Goal: Task Accomplishment & Management: Use online tool/utility

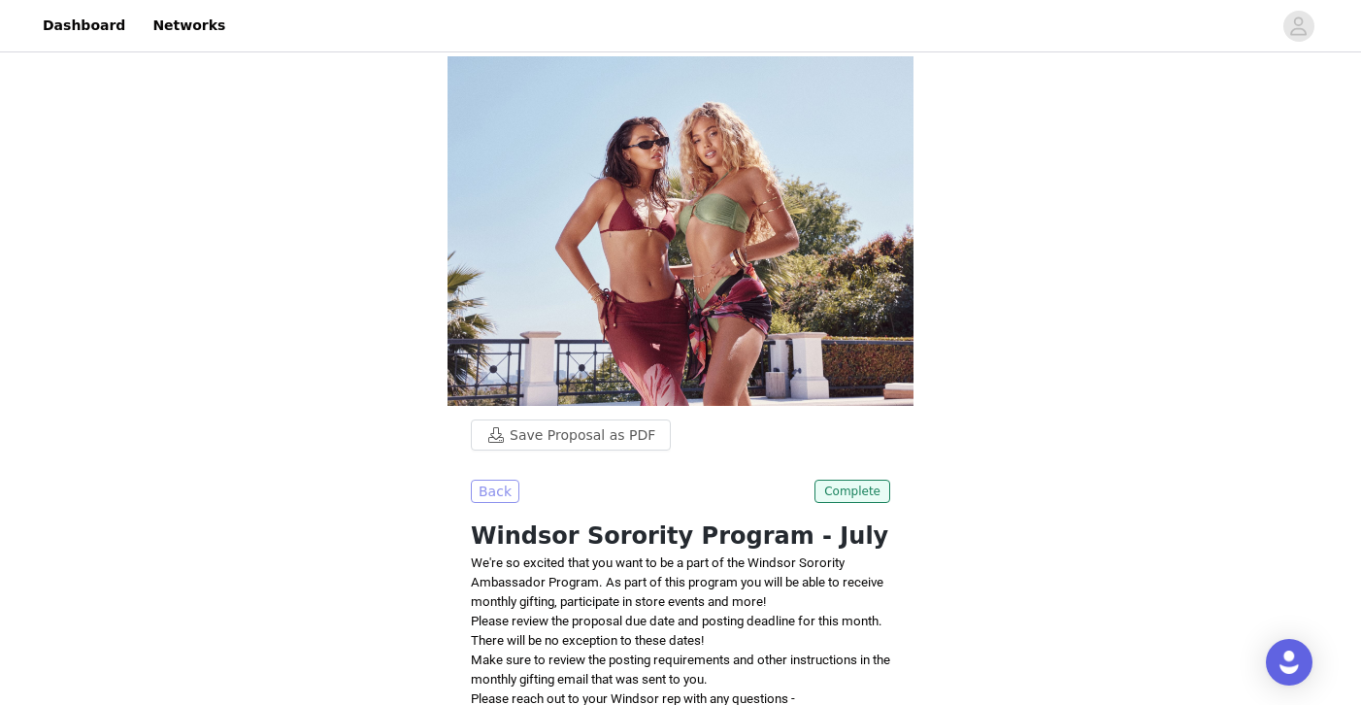
click at [497, 480] on button "Back" at bounding box center [495, 491] width 49 height 23
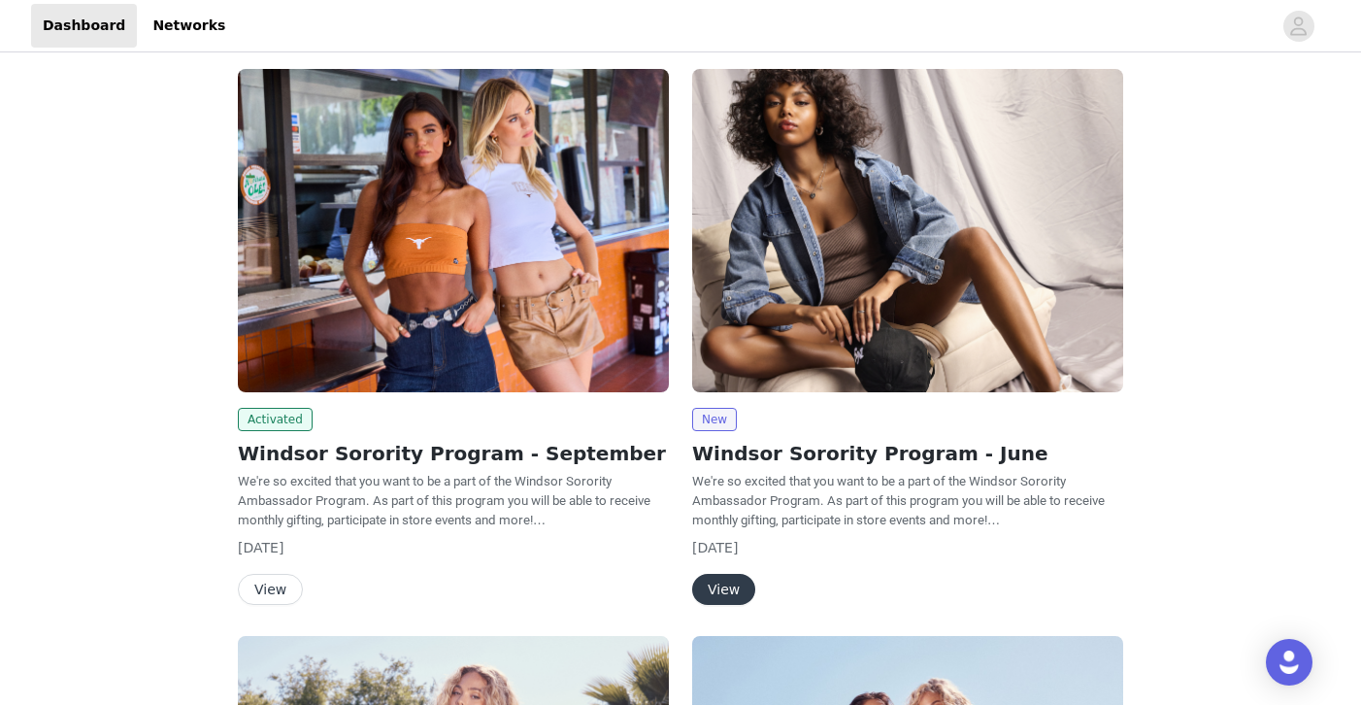
scroll to position [164, 0]
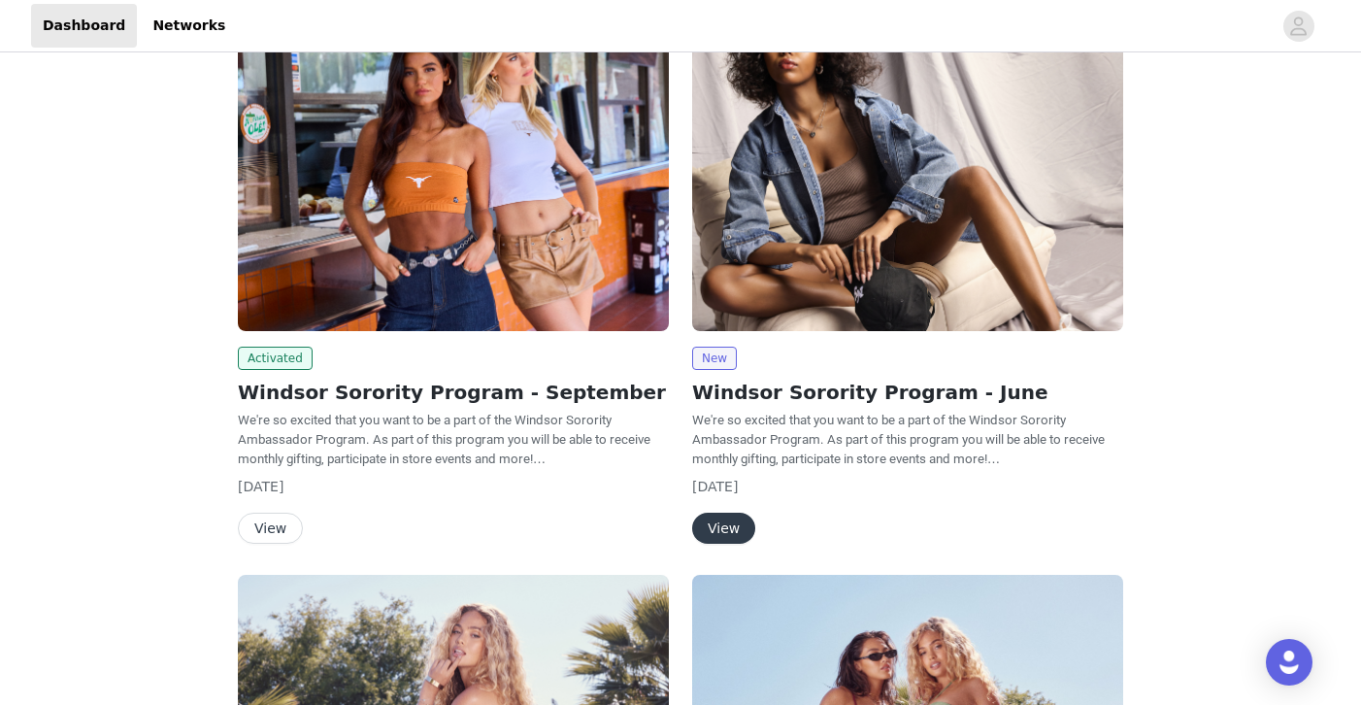
click at [271, 529] on button "View" at bounding box center [270, 528] width 65 height 31
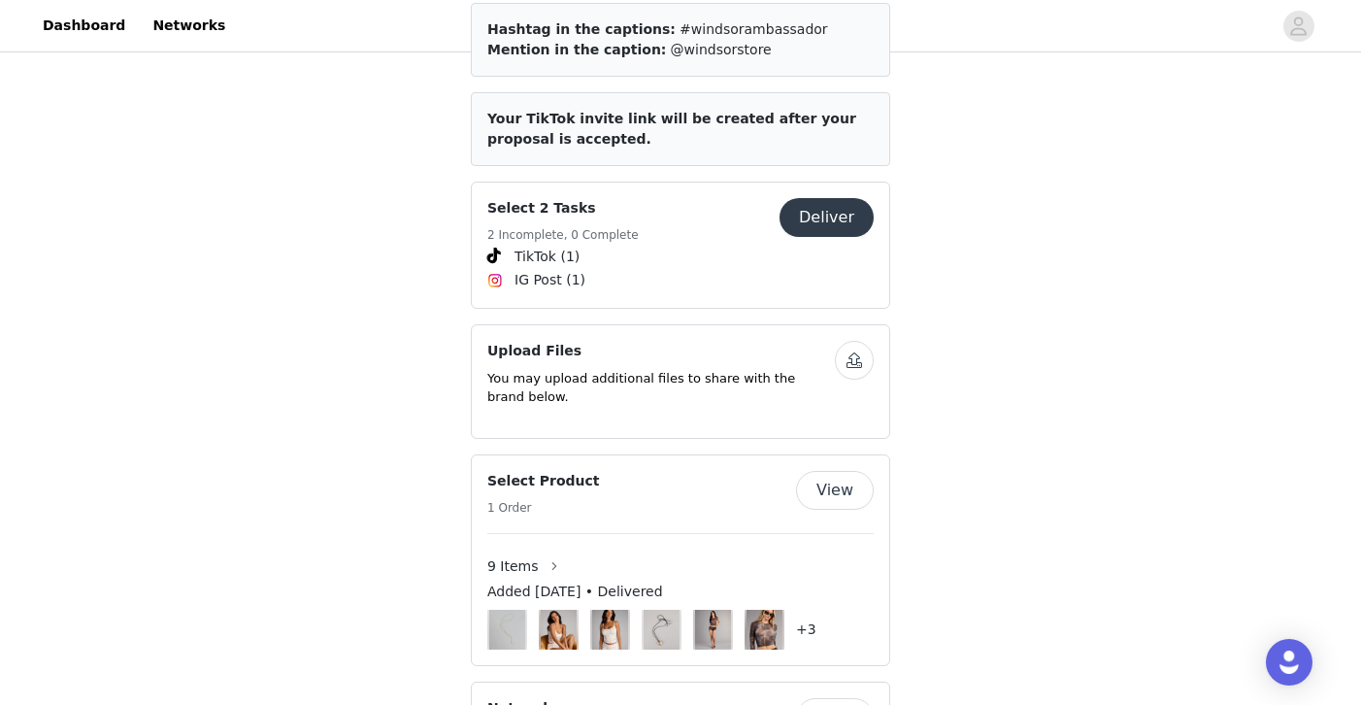
scroll to position [873, 0]
click at [837, 212] on button "Deliver" at bounding box center [827, 216] width 94 height 39
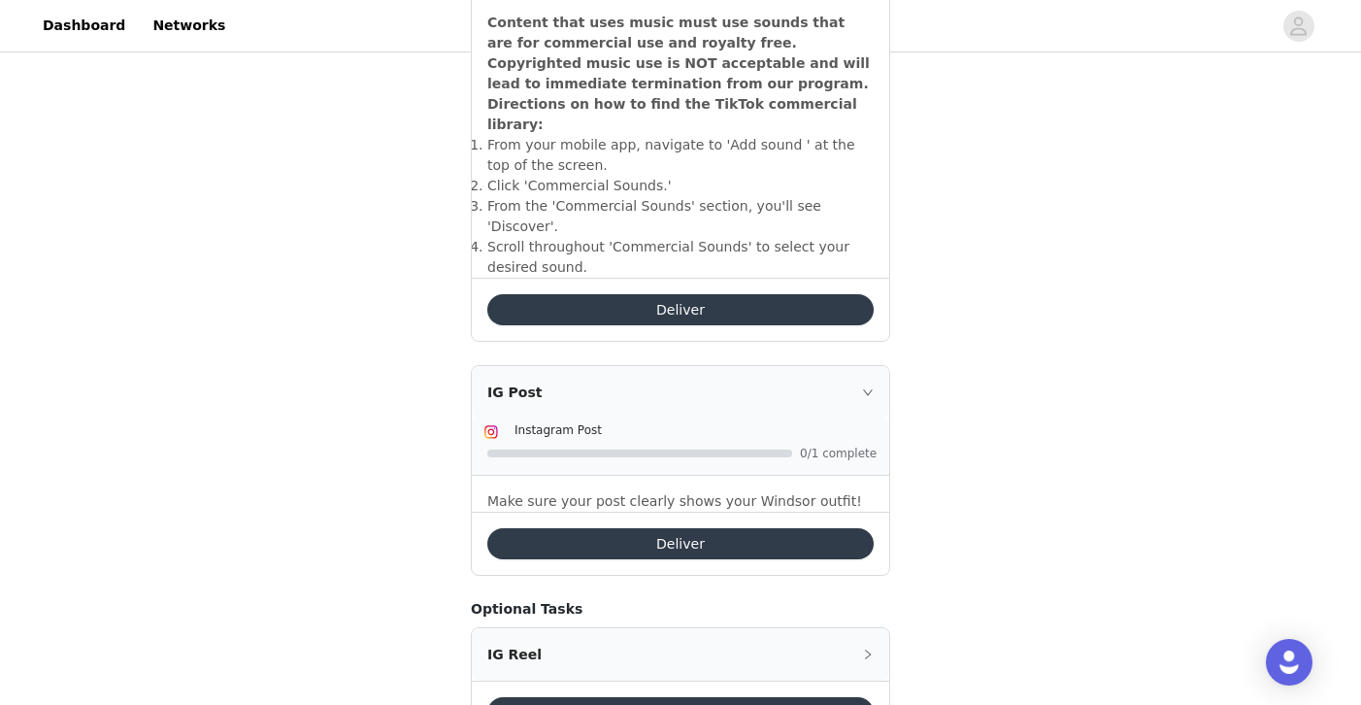
scroll to position [779, 0]
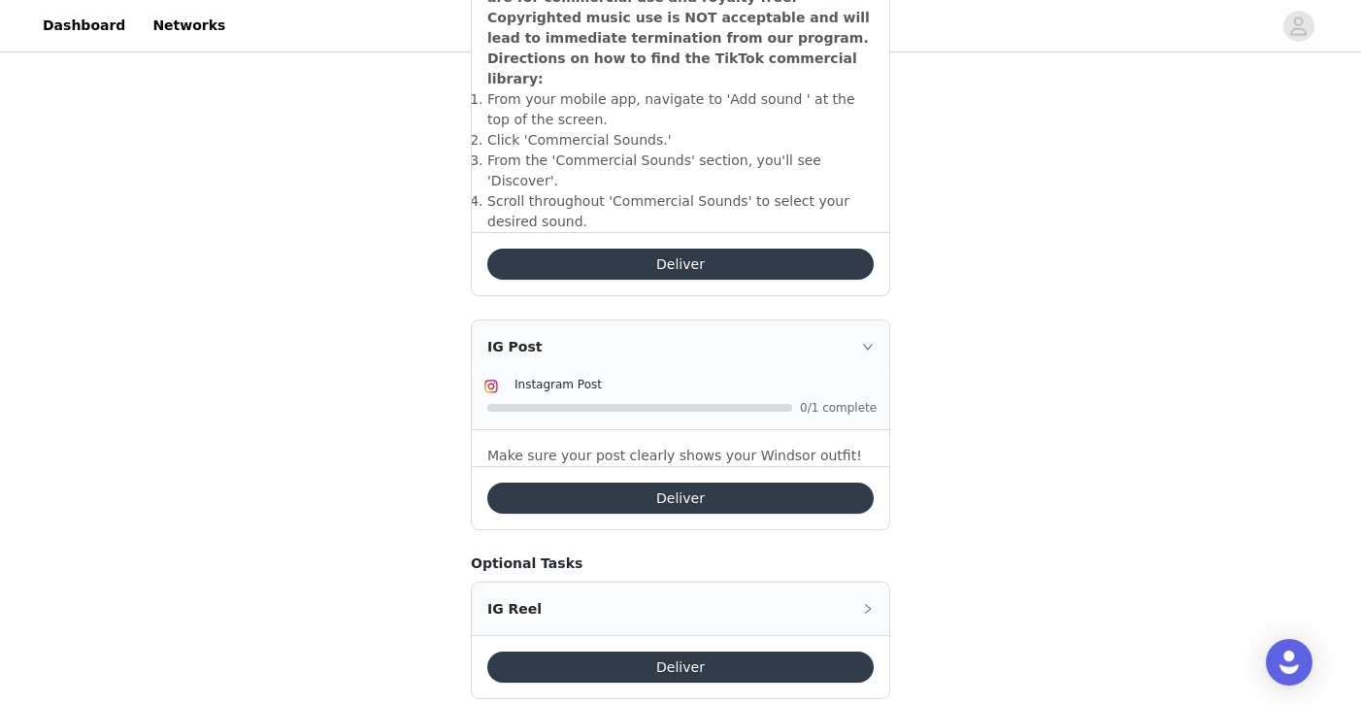
click at [667, 483] on button "Deliver" at bounding box center [680, 498] width 386 height 31
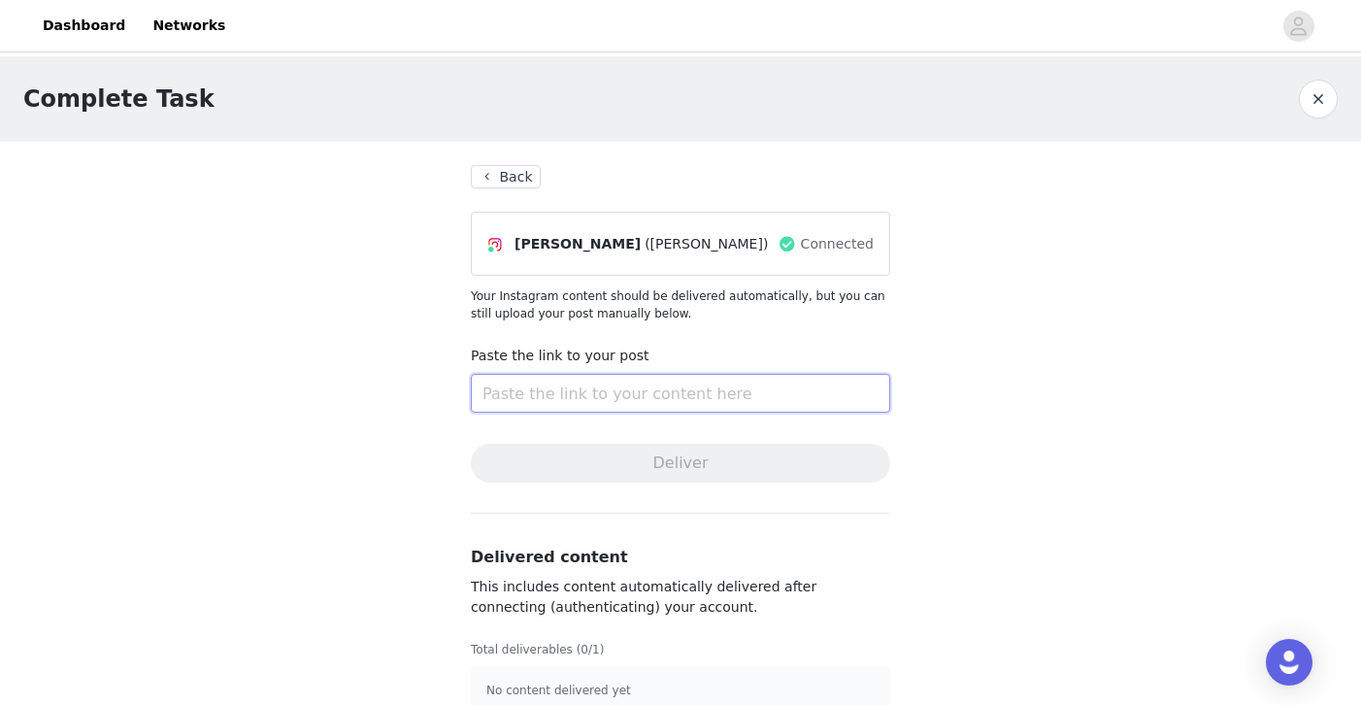
click at [550, 386] on input "text" at bounding box center [681, 393] width 420 height 39
paste input "[URL][DOMAIN_NAME]"
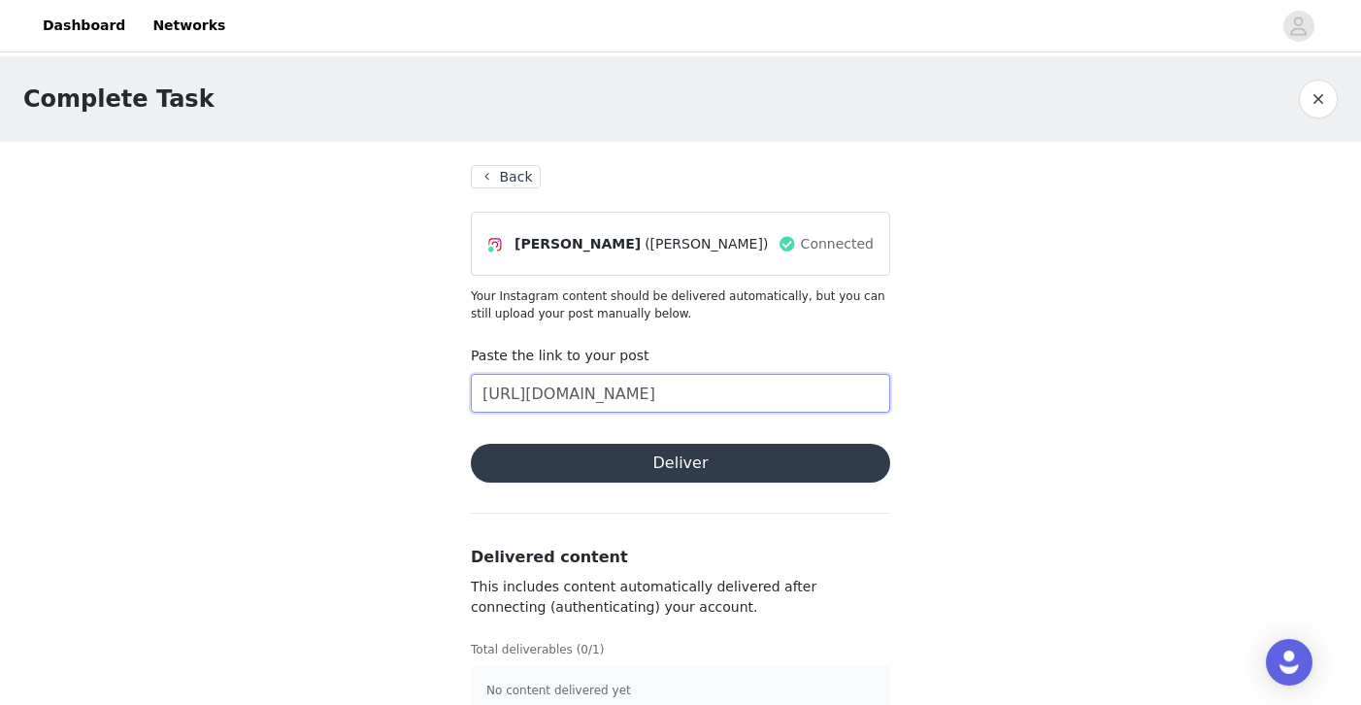
type input "[URL][DOMAIN_NAME]"
click at [288, 442] on div "Complete Task Back [PERSON_NAME] (lilyremillard) Connected Your Instagram conte…" at bounding box center [680, 397] width 1361 height 682
click at [589, 461] on button "Deliver" at bounding box center [681, 463] width 420 height 39
